Goal: Information Seeking & Learning: Learn about a topic

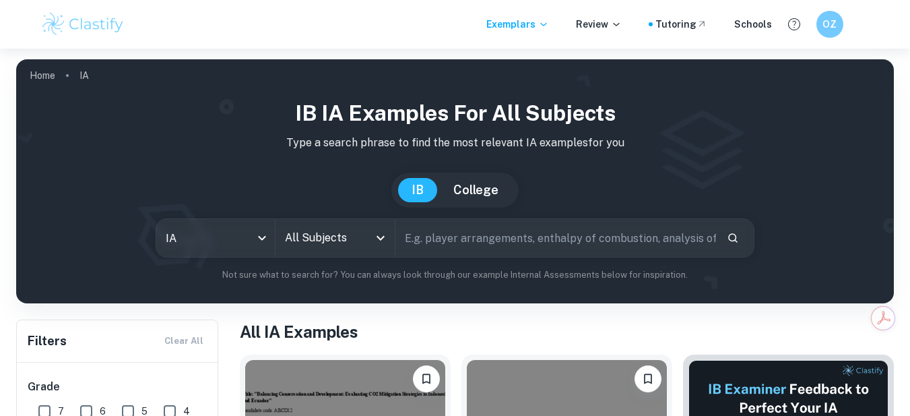
scroll to position [135, 0]
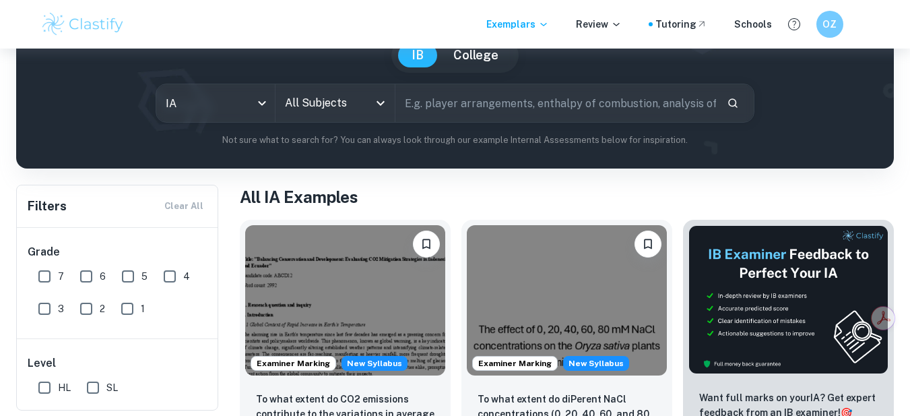
click at [329, 94] on input "All Subjects" at bounding box center [325, 103] width 87 height 26
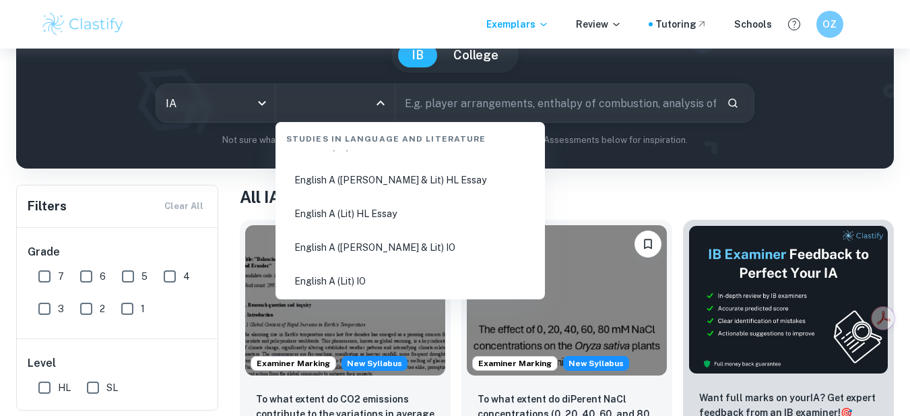
scroll to position [202, 0]
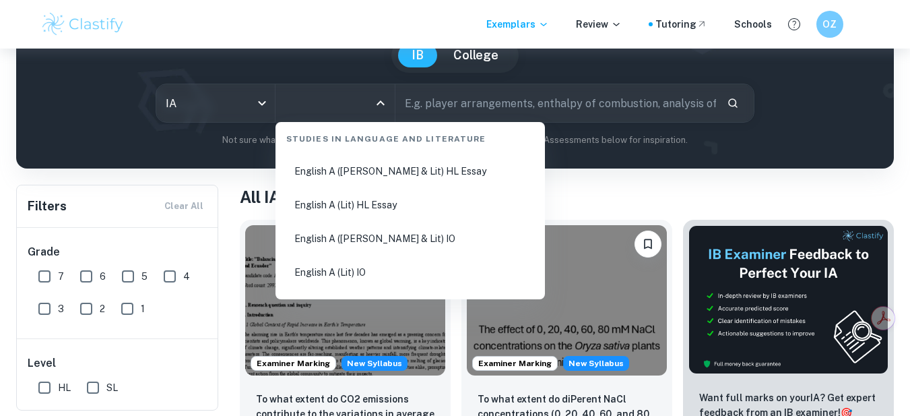
click at [425, 178] on li "English A (Lang & Lit) HL Essay" at bounding box center [410, 171] width 259 height 31
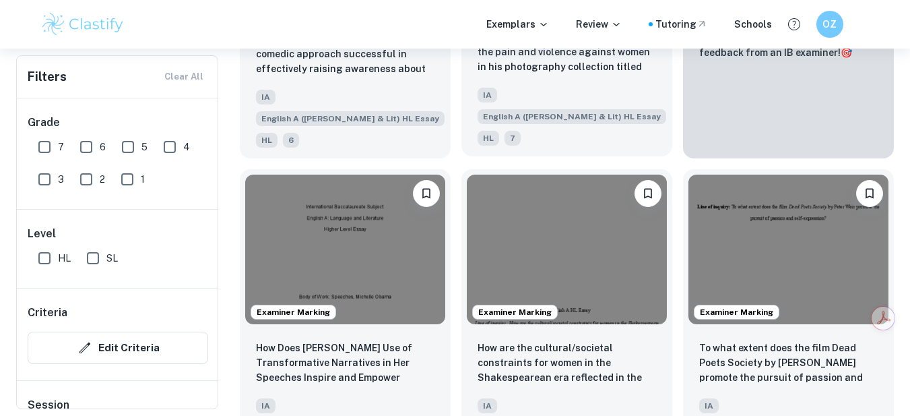
scroll to position [472, 0]
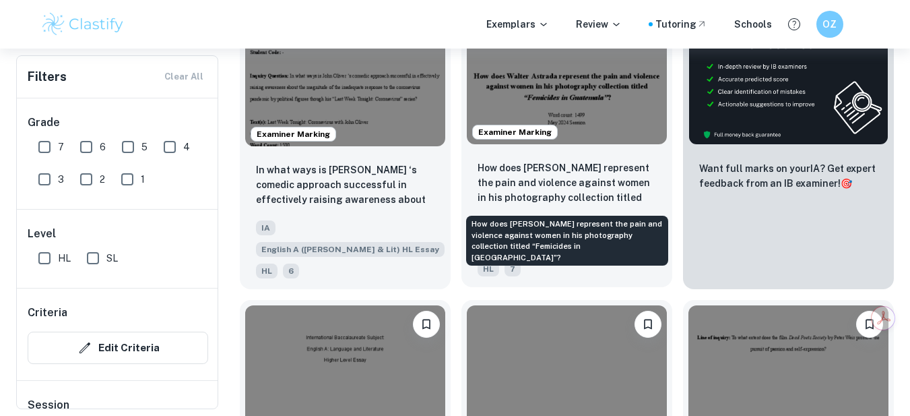
click at [566, 183] on p "How does Walter Astrada represent the pain and violence against women in his ph…" at bounding box center [567, 183] width 179 height 46
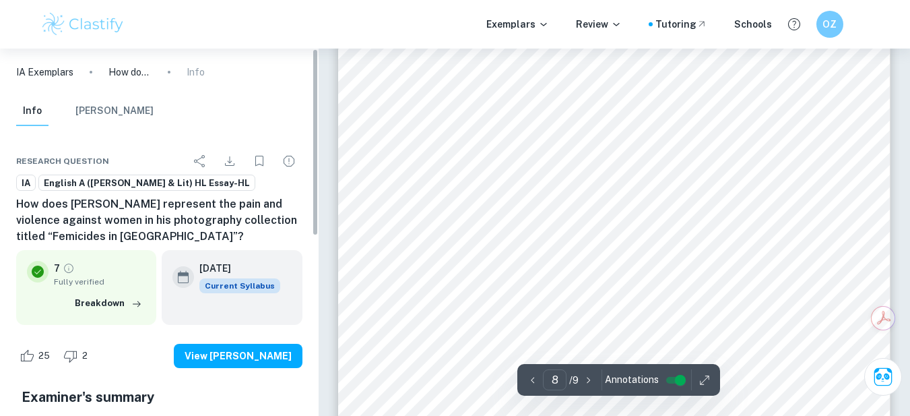
scroll to position [5593, 0]
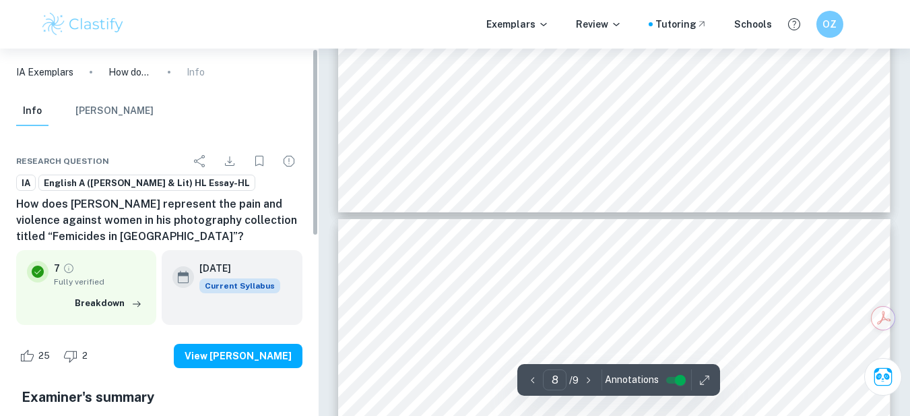
type input "7"
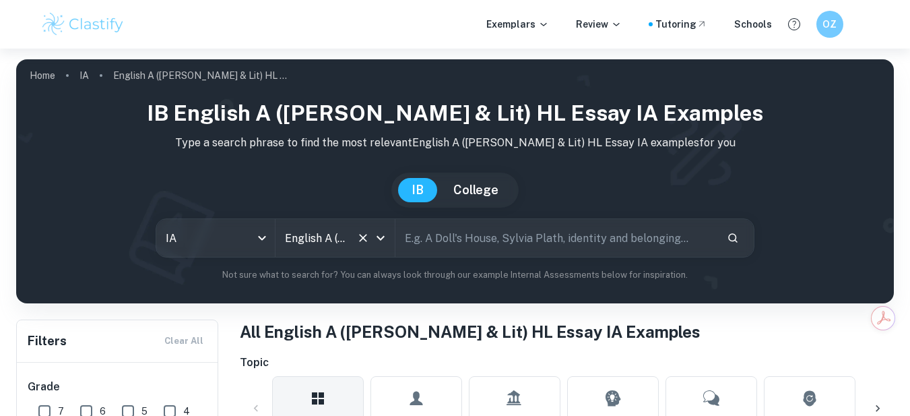
click at [387, 249] on div "English A (Lang & Lit) HL Essay All Subjects" at bounding box center [335, 238] width 119 height 38
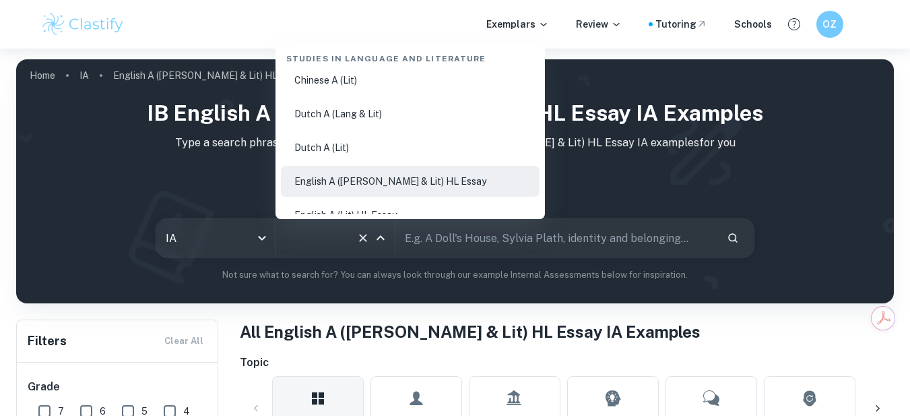
scroll to position [162, 0]
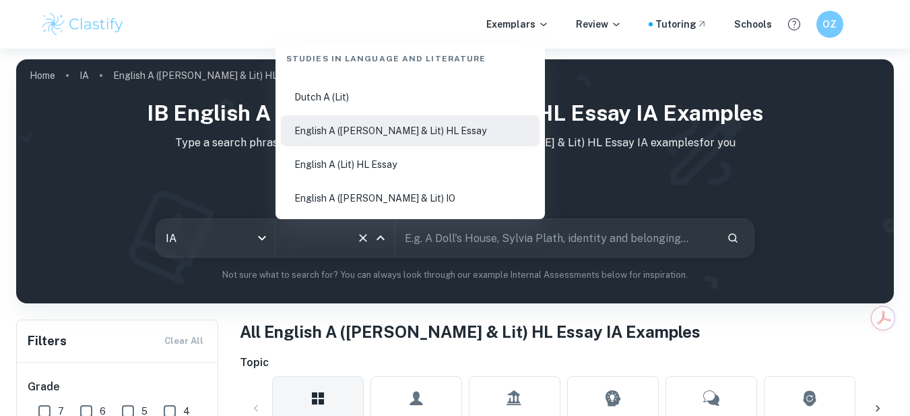
click at [377, 162] on li "English A (Lit) HL Essay" at bounding box center [410, 164] width 259 height 31
type input "English A (Lit) HL Essay"
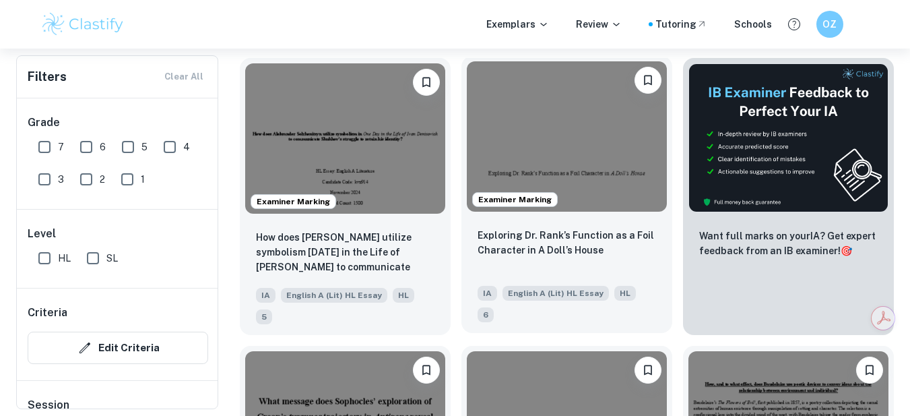
scroll to position [472, 0]
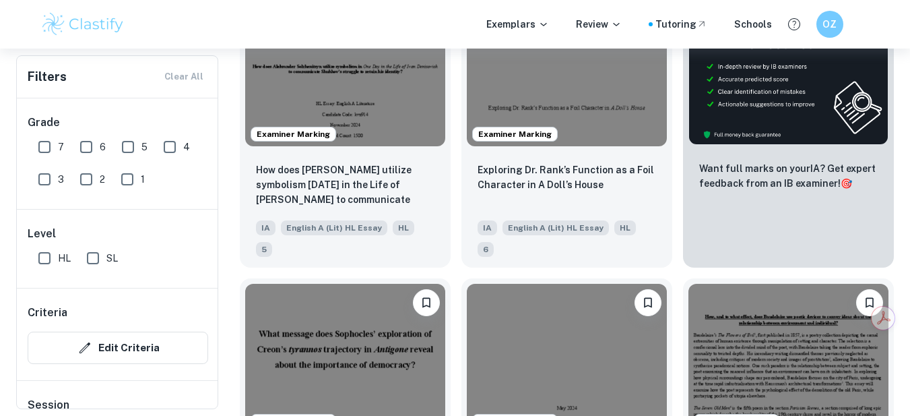
click at [46, 148] on input "7" at bounding box center [44, 146] width 27 height 27
checkbox input "true"
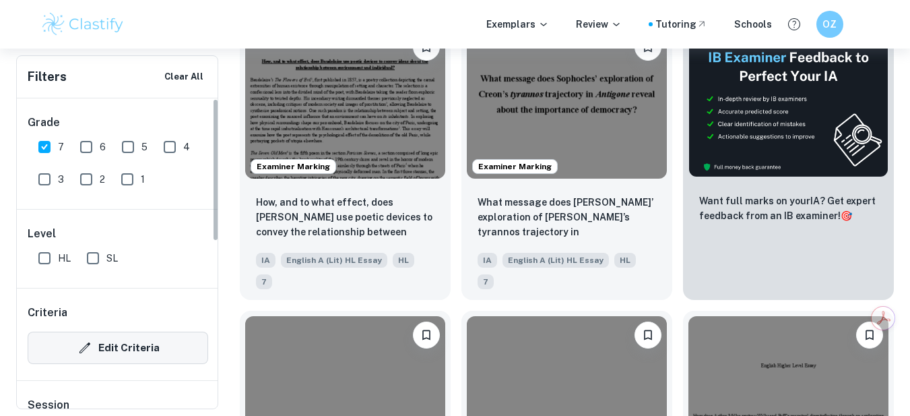
scroll to position [0, 0]
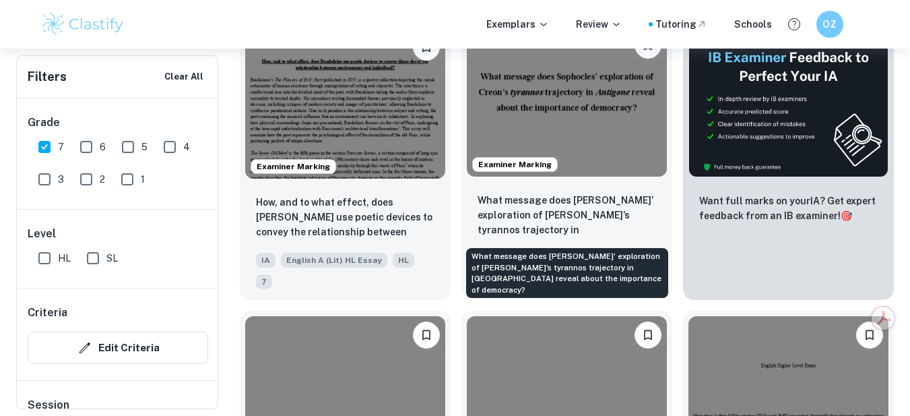
click at [520, 222] on p "What message does [PERSON_NAME]’ exploration of [PERSON_NAME]’s tyrannos trajec…" at bounding box center [567, 216] width 179 height 46
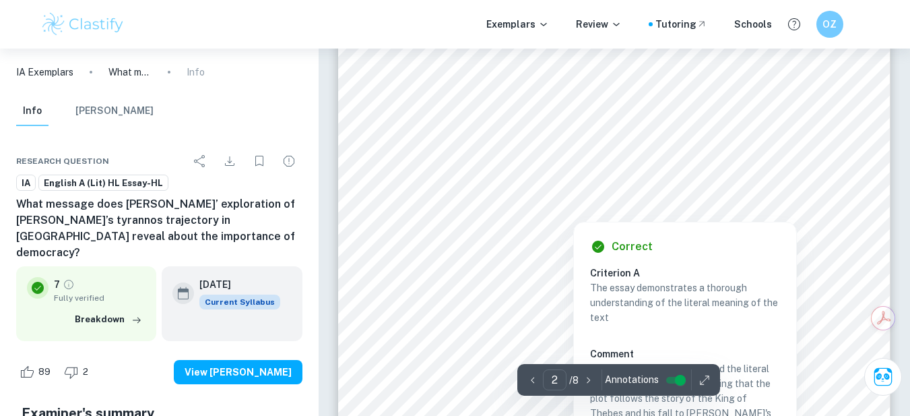
scroll to position [741, 0]
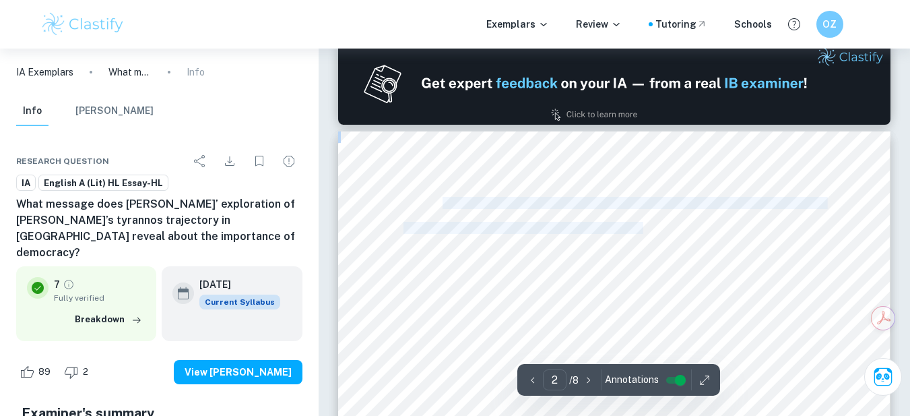
drag, startPoint x: 443, startPoint y: 204, endPoint x: 647, endPoint y: 228, distance: 205.0
click at [652, 247] on button "Ask Clai" at bounding box center [680, 256] width 73 height 31
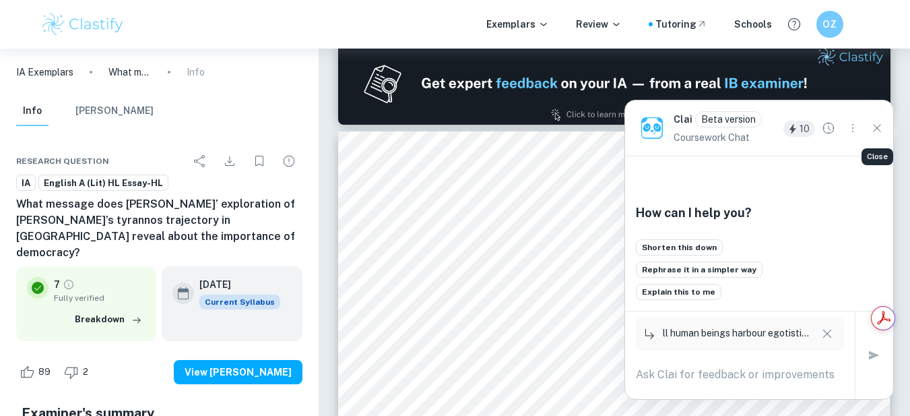
click at [876, 122] on icon "Close" at bounding box center [877, 128] width 15 height 15
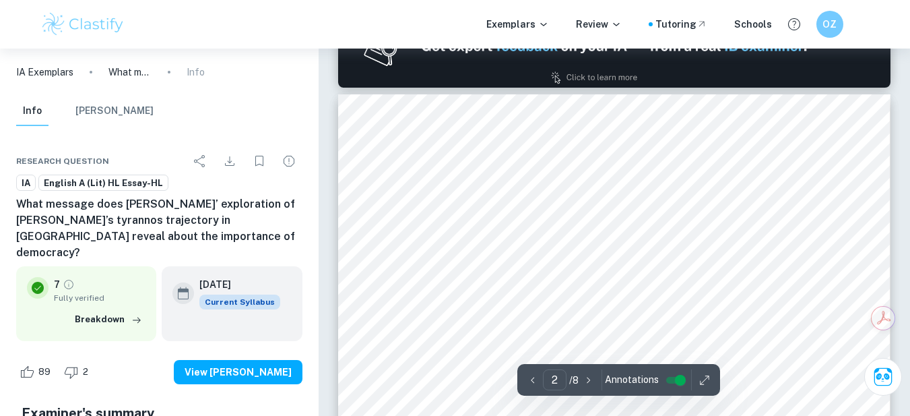
scroll to position [809, 0]
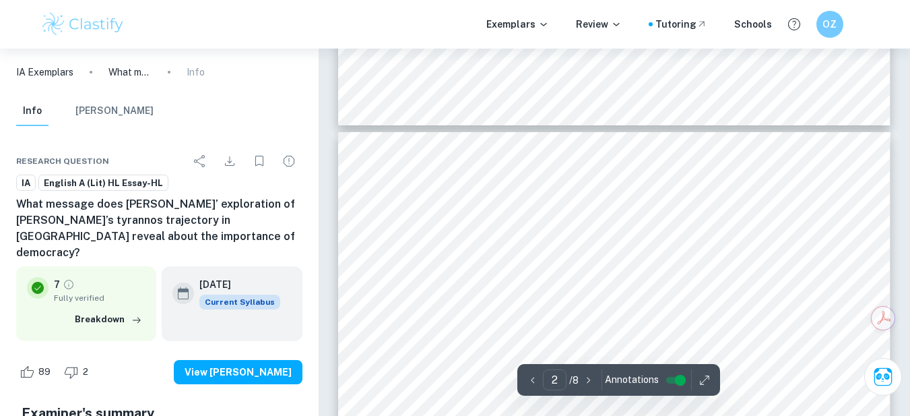
type input "3"
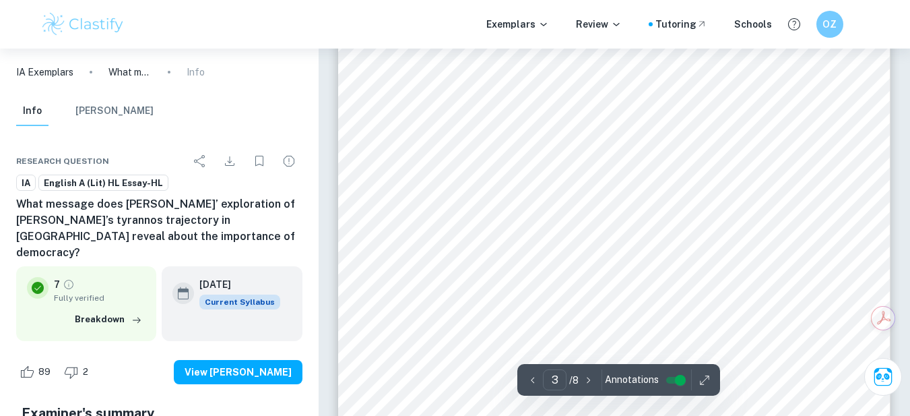
scroll to position [2022, 0]
